Goal: Task Accomplishment & Management: Manage account settings

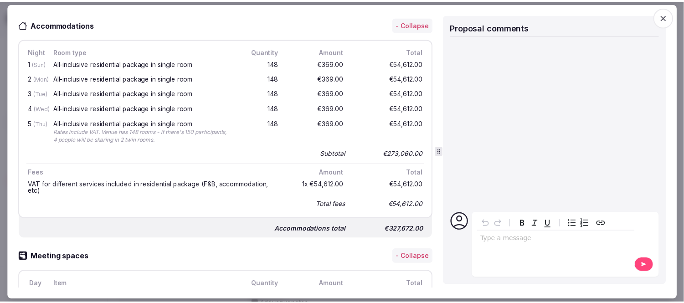
scroll to position [354, 0]
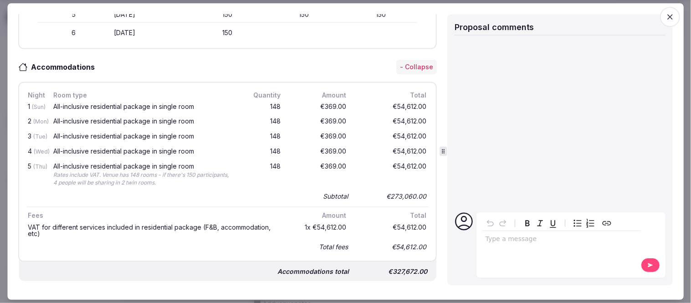
click at [667, 18] on icon "button" at bounding box center [670, 16] width 9 height 9
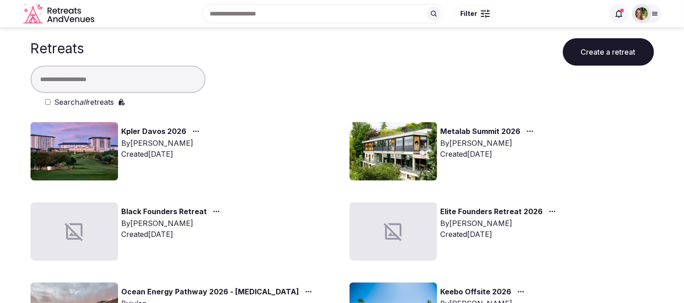
click at [596, 59] on button "Create a retreat" at bounding box center [608, 51] width 91 height 27
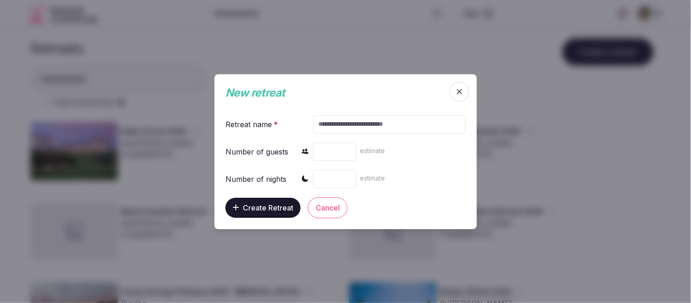
click at [359, 121] on input "text" at bounding box center [389, 124] width 153 height 18
type input "***"
click at [256, 212] on button "Create Retreat" at bounding box center [263, 207] width 75 height 20
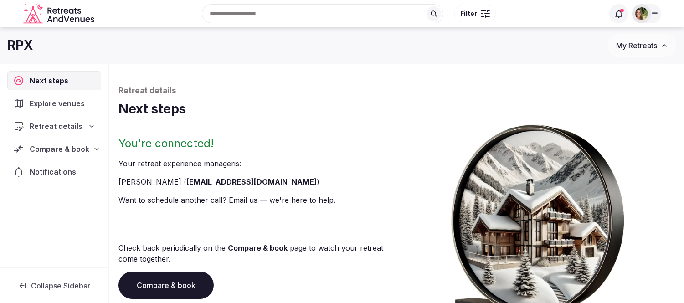
click at [52, 126] on span "Retreat details" at bounding box center [56, 126] width 53 height 11
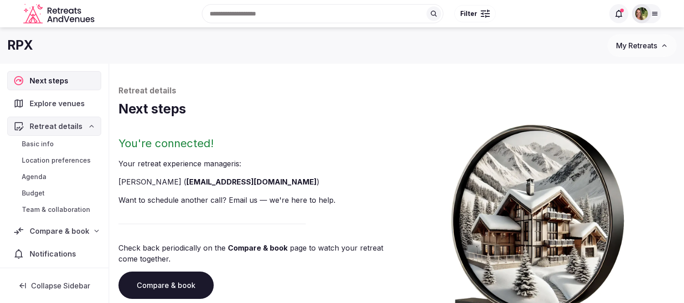
click at [38, 147] on span "Basic info" at bounding box center [38, 143] width 32 height 9
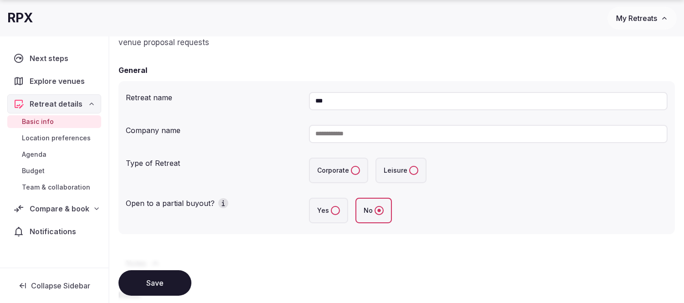
scroll to position [202, 0]
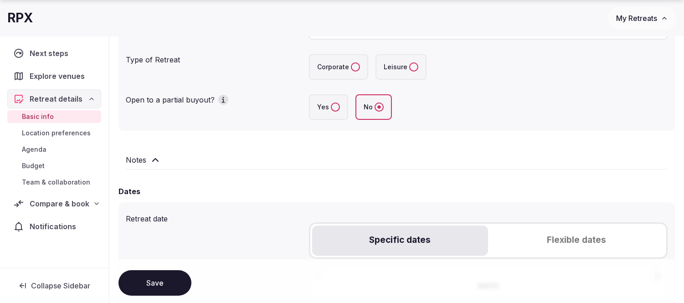
click at [142, 158] on h2 "Notes" at bounding box center [136, 159] width 21 height 11
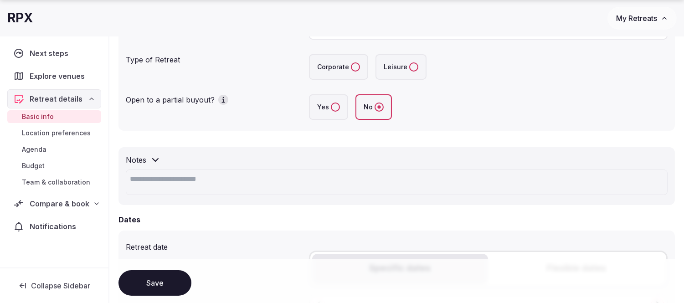
click at [175, 175] on textarea at bounding box center [397, 182] width 542 height 26
paste textarea "**********"
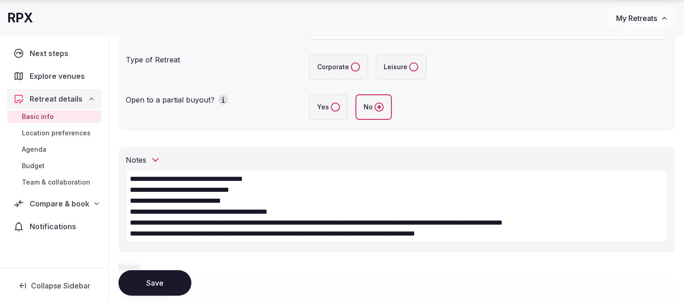
type textarea "**********"
click at [170, 285] on button "Save" at bounding box center [154, 283] width 73 height 26
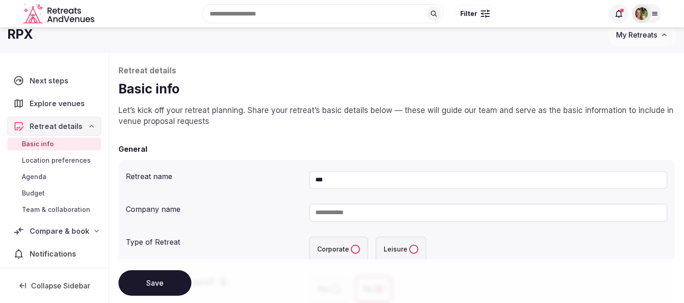
scroll to position [0, 0]
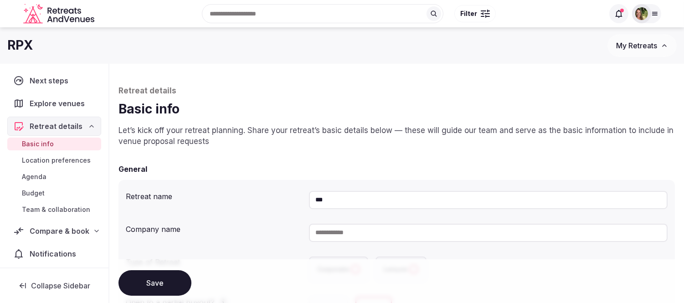
click at [632, 45] on span "My Retreats" at bounding box center [636, 45] width 41 height 9
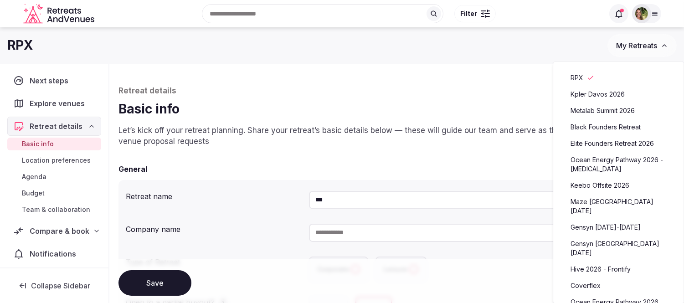
click at [610, 108] on link "Metalab Summit 2026" at bounding box center [618, 110] width 112 height 15
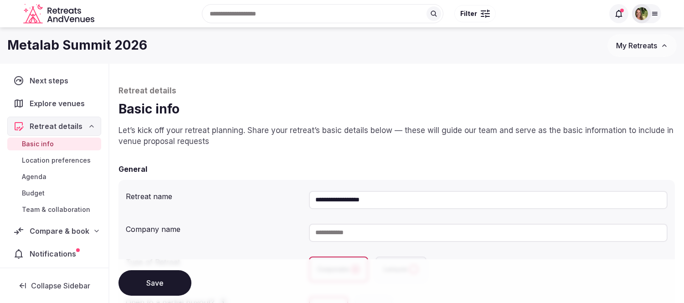
click at [40, 228] on span "Compare & book" at bounding box center [60, 231] width 60 height 11
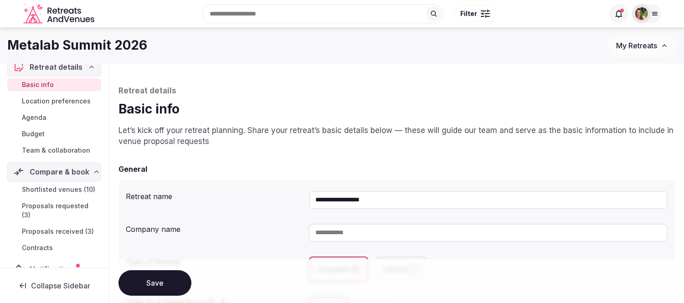
scroll to position [96, 0]
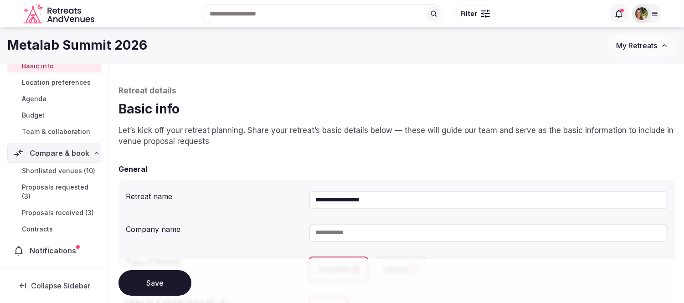
click at [37, 208] on span "Proposals received (3)" at bounding box center [58, 212] width 72 height 9
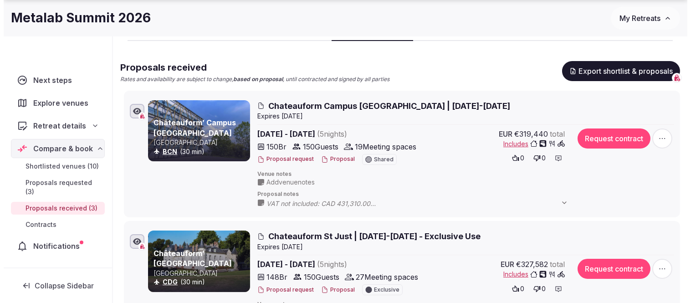
scroll to position [202, 0]
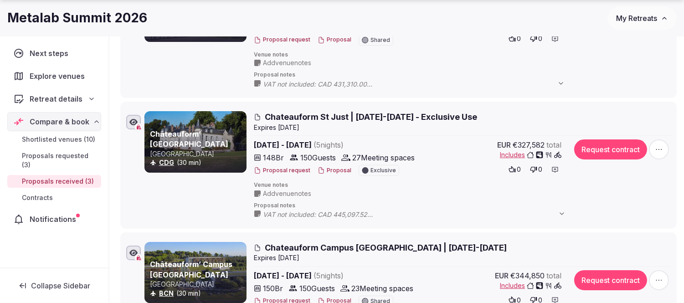
click at [331, 170] on button "Proposal" at bounding box center [335, 171] width 34 height 8
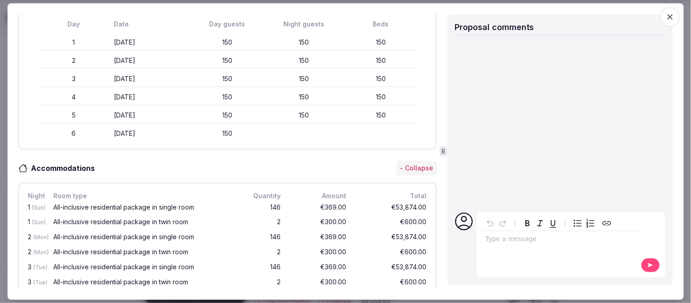
scroll to position [0, 0]
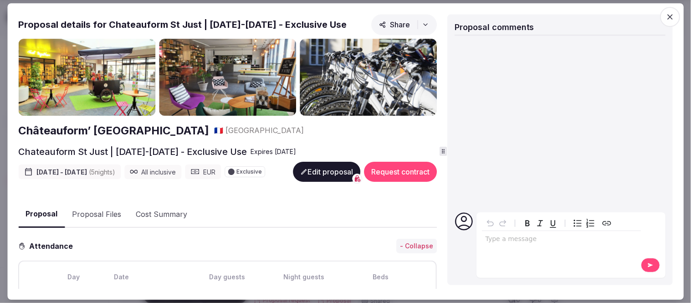
click at [106, 228] on button "Proposal Files" at bounding box center [97, 214] width 64 height 26
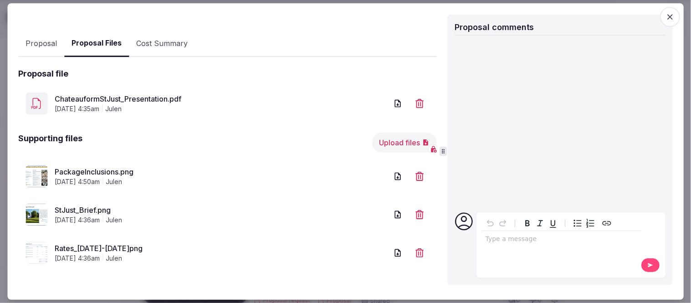
scroll to position [187, 0]
click at [154, 100] on link "ChateauformStJust_Presentation.pdf" at bounding box center [221, 98] width 333 height 11
